Goal: Navigation & Orientation: Find specific page/section

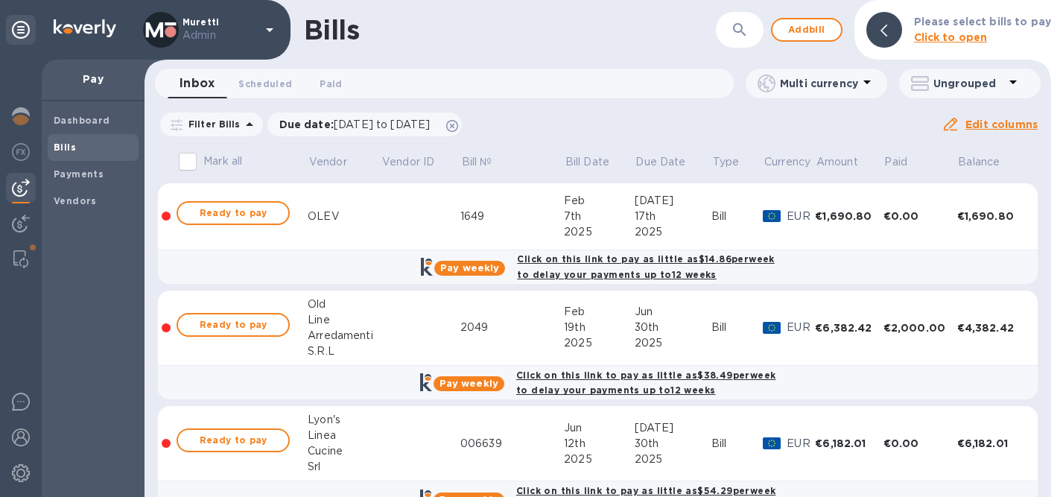
click at [5, 121] on div at bounding box center [21, 278] width 42 height 437
click at [19, 121] on img at bounding box center [21, 116] width 18 height 18
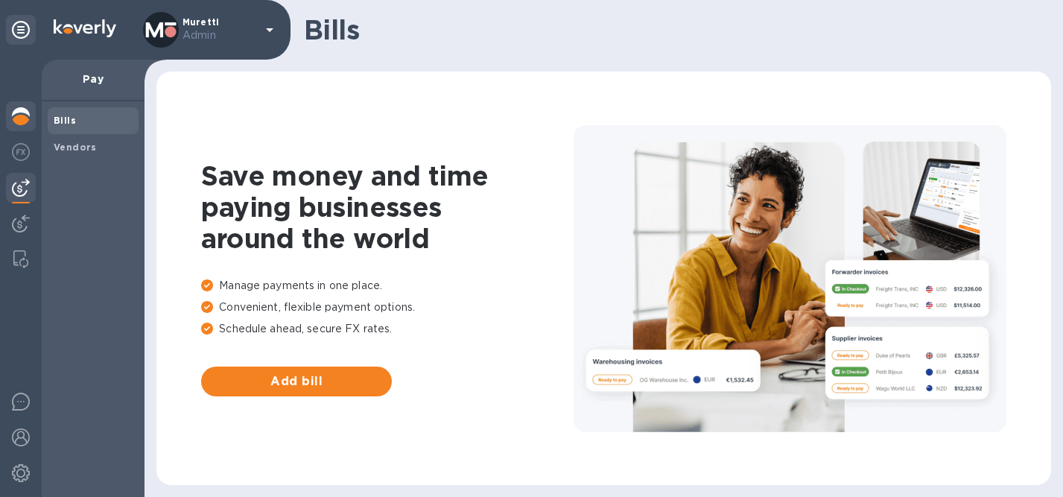
click at [16, 110] on img at bounding box center [21, 116] width 18 height 18
